Goal: Find contact information: Find contact information

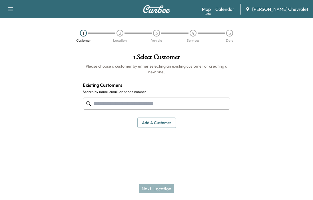
click at [234, 6] on link "Calendar" at bounding box center [224, 9] width 19 height 7
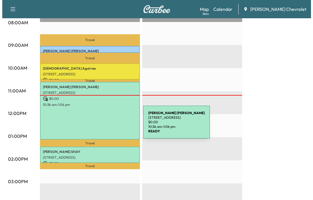
scroll to position [171, 0]
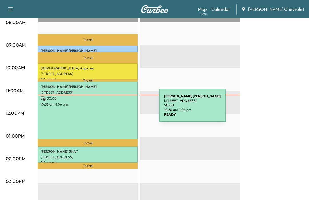
click at [116, 109] on div "[PERSON_NAME] [STREET_ADDRESS] $ 0.00 10:36 am - 1:06 pm" at bounding box center [88, 111] width 100 height 58
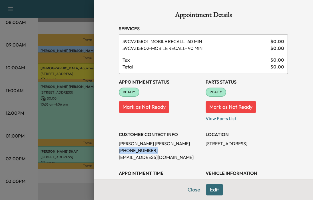
drag, startPoint x: 147, startPoint y: 152, endPoint x: 114, endPoint y: 150, distance: 32.3
click at [119, 150] on p "[PHONE_NUMBER]" at bounding box center [160, 150] width 82 height 7
copy p "[PHONE_NUMBER]"
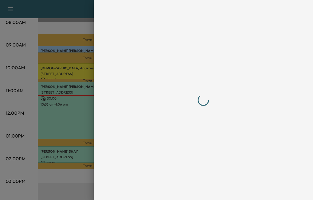
scroll to position [0, 0]
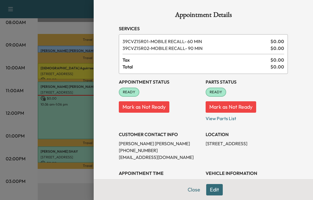
click at [59, 122] on div at bounding box center [156, 100] width 313 height 200
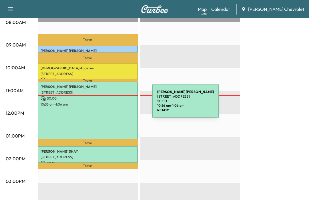
click at [108, 106] on div "[PERSON_NAME] [STREET_ADDRESS] $ 0.00 10:36 am - 1:06 pm" at bounding box center [88, 111] width 100 height 58
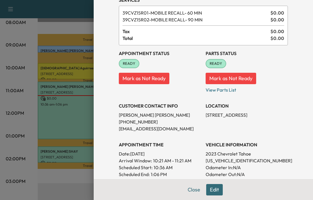
scroll to position [57, 0]
